Goal: Information Seeking & Learning: Learn about a topic

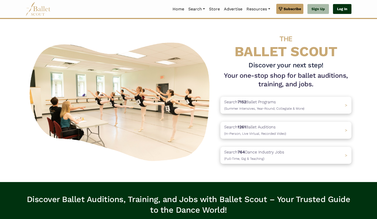
click at [339, 13] on link "Log In" at bounding box center [342, 9] width 18 height 10
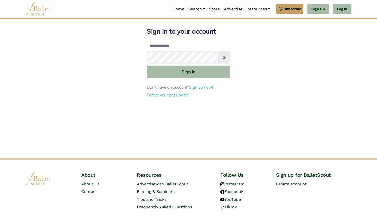
type input "**********"
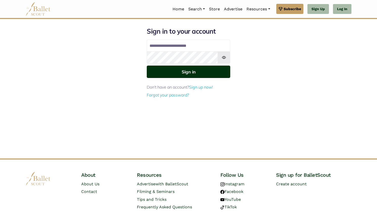
click at [199, 71] on button "Sign in" at bounding box center [188, 71] width 83 height 12
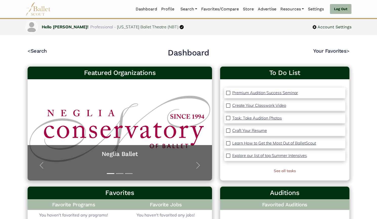
click at [194, 31] on link "Programs" at bounding box center [202, 34] width 49 height 8
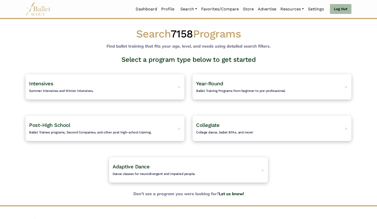
click at [143, 119] on div "Post-High School Ballet Trainee programs, Second Companies, and other post high…" at bounding box center [105, 127] width 159 height 25
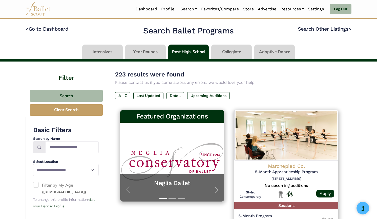
click at [125, 99] on label "A - Z" at bounding box center [122, 95] width 15 height 7
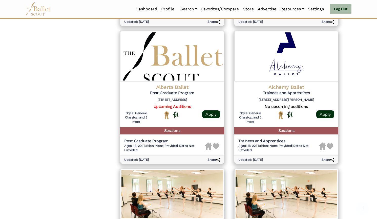
scroll to position [683, 0]
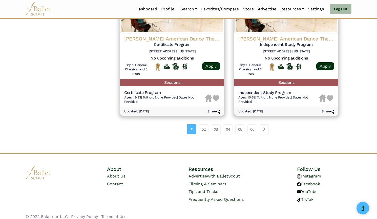
click at [249, 124] on link "06" at bounding box center [252, 129] width 10 height 10
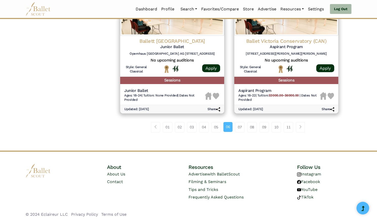
scroll to position [674, 0]
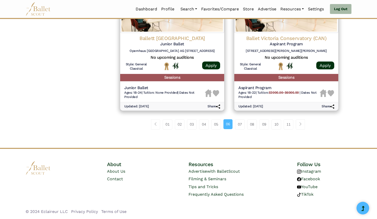
click at [287, 126] on link "11" at bounding box center [288, 124] width 10 height 10
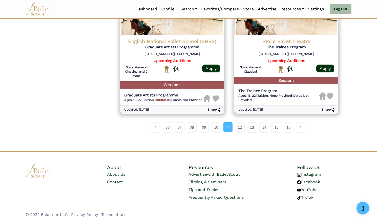
scroll to position [669, 0]
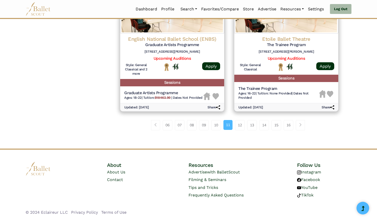
click at [280, 127] on link "15" at bounding box center [276, 125] width 10 height 10
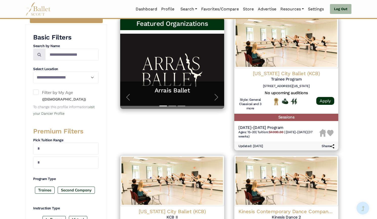
scroll to position [93, 0]
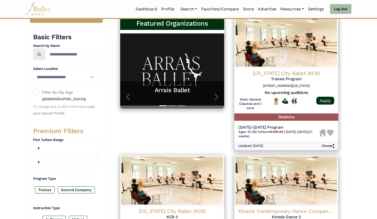
click at [314, 88] on h6 "500 W Pershing Rd Kansas City MO 64108" at bounding box center [286, 86] width 96 height 4
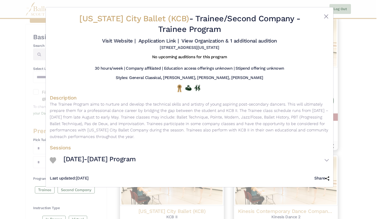
click at [347, 52] on div "Kansas City Ballet (KCB) - Trainee/Second Company - Trainee Program Visit Websi…" at bounding box center [189, 109] width 379 height 219
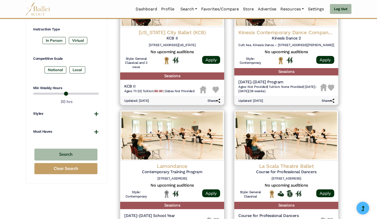
scroll to position [271, 0]
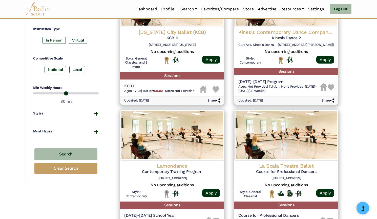
click at [337, 77] on div "Kinesis Contemporary Dance Company (KCDC) Kinesis Dance 2 Cult Ass. Kinesis Dan…" at bounding box center [286, 61] width 104 height 69
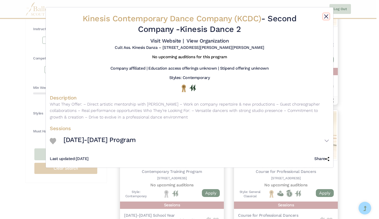
click at [324, 17] on button "Close" at bounding box center [326, 16] width 6 height 6
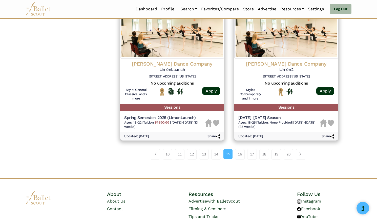
scroll to position [674, 0]
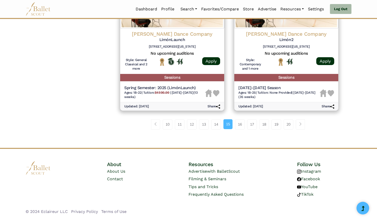
click at [193, 127] on link "12" at bounding box center [192, 124] width 10 height 10
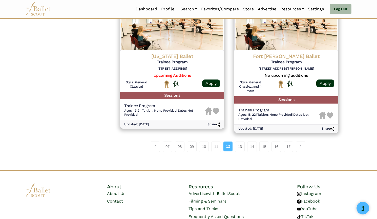
scroll to position [683, 0]
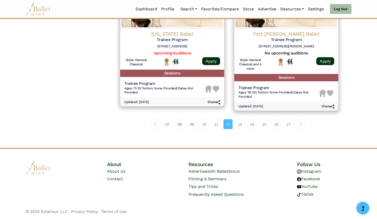
click at [241, 123] on link "13" at bounding box center [240, 124] width 10 height 10
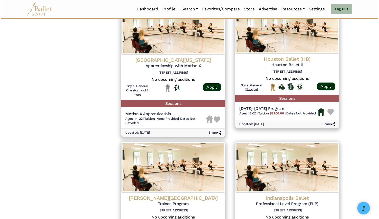
scroll to position [526, 0]
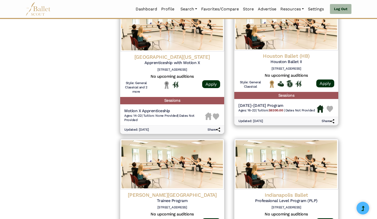
click at [278, 43] on img at bounding box center [286, 26] width 104 height 50
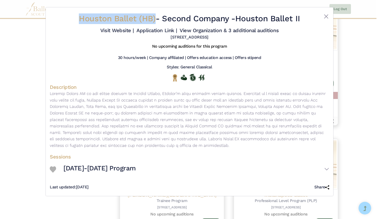
drag, startPoint x: 76, startPoint y: 16, endPoint x: 153, endPoint y: 21, distance: 77.5
click at [153, 21] on h2 "Houston Ballet (HB) - Second Company - Houston Ballet II" at bounding box center [189, 18] width 233 height 11
copy span "Houston Ballet (HB)"
click at [128, 30] on link "Visit Website |" at bounding box center [117, 30] width 34 height 6
click at [154, 30] on link "Application Link |" at bounding box center [156, 30] width 40 height 6
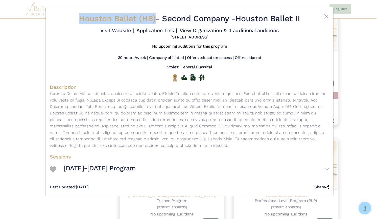
click at [205, 32] on link "View Organization & 3 additional auditions" at bounding box center [229, 30] width 99 height 6
